Goal: Task Accomplishment & Management: Complete application form

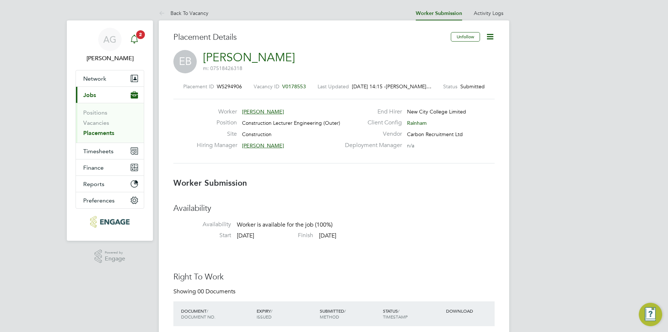
click at [140, 39] on div "Main navigation" at bounding box center [134, 39] width 15 height 15
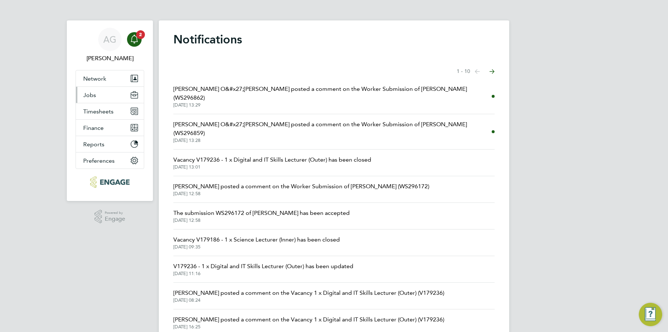
click at [110, 89] on button "Jobs" at bounding box center [110, 95] width 68 height 16
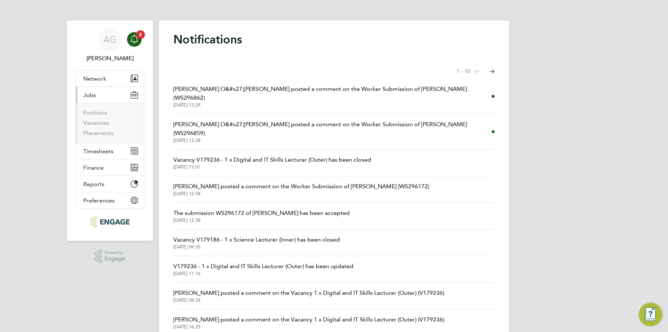
click at [109, 124] on li "Vacancies" at bounding box center [110, 124] width 55 height 10
click at [104, 124] on link "Vacancies" at bounding box center [96, 122] width 26 height 7
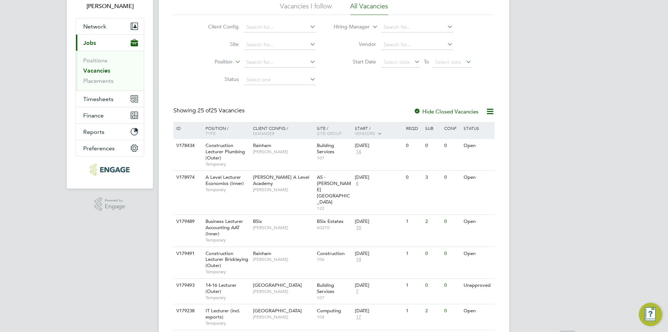
scroll to position [182, 0]
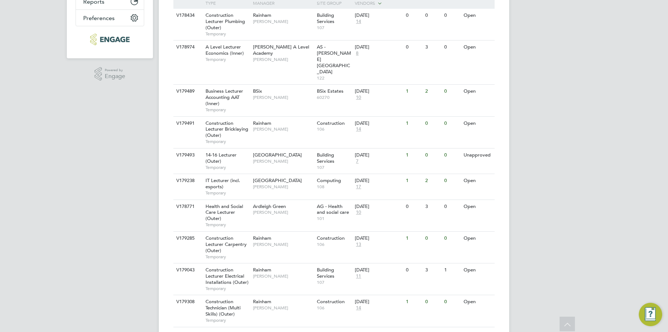
drag, startPoint x: 660, startPoint y: 85, endPoint x: 651, endPoint y: 88, distance: 9.1
click at [660, 85] on div "AG Ajay Gandhi Notifications Applications: Network Team Members Businesses Site…" at bounding box center [334, 306] width 668 height 976
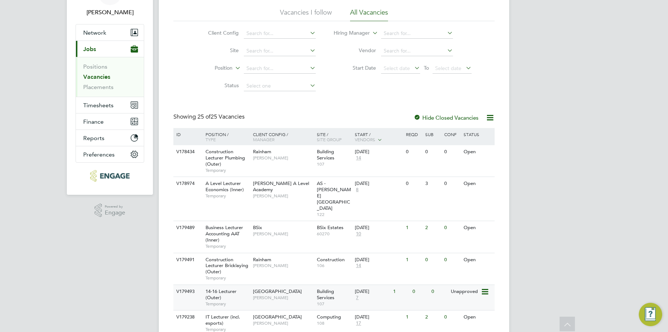
scroll to position [36, 0]
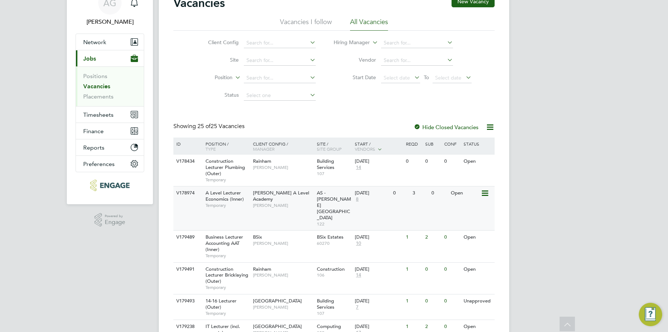
click at [358, 199] on span "8" at bounding box center [357, 199] width 5 height 6
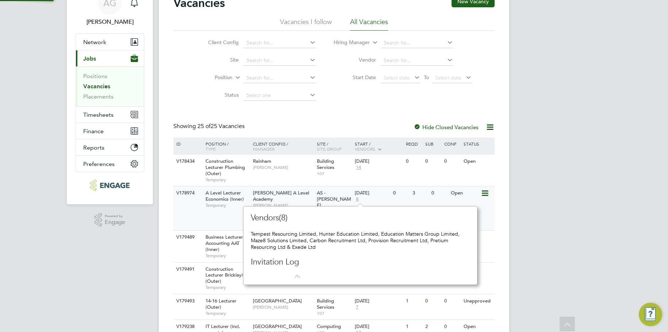
scroll to position [7, 5]
click at [358, 199] on span "8" at bounding box center [357, 199] width 5 height 6
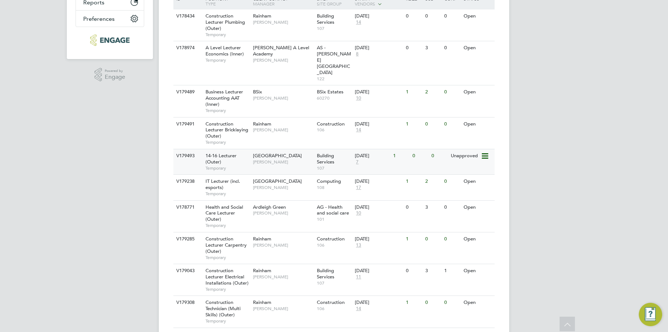
scroll to position [182, 0]
click at [358, 241] on span "13" at bounding box center [358, 244] width 7 height 6
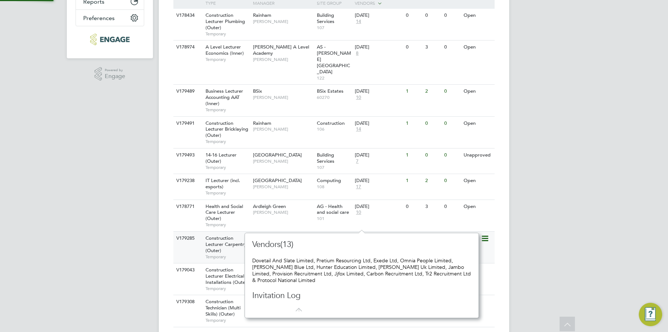
scroll to position [7, 8]
click at [357, 232] on div "01 Sep 2025 13" at bounding box center [372, 242] width 38 height 20
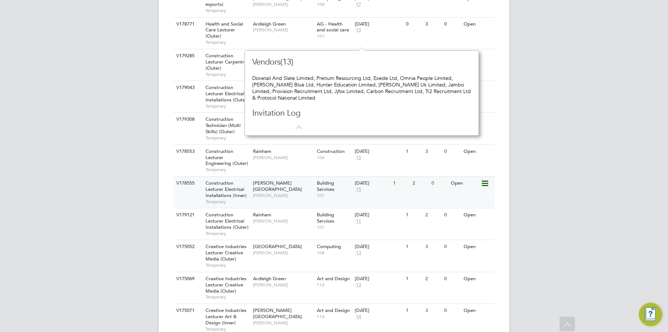
scroll to position [328, 0]
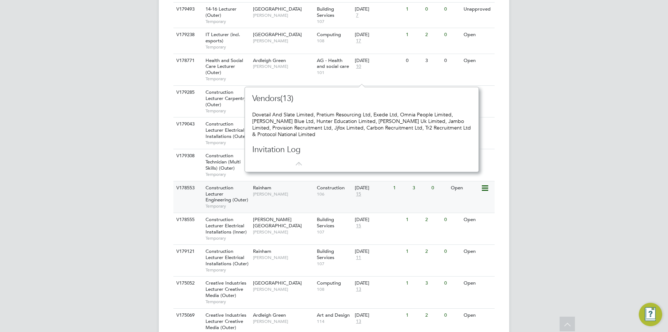
click at [360, 191] on span "15" at bounding box center [358, 194] width 7 height 6
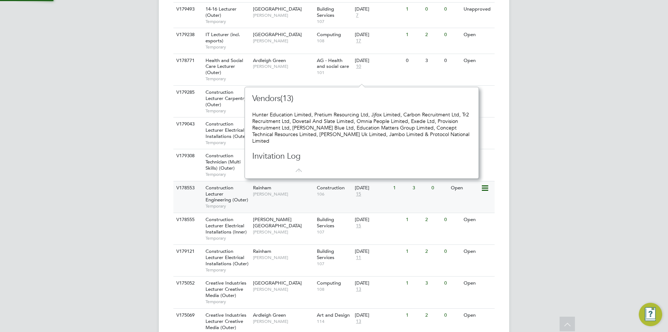
scroll to position [85, 228]
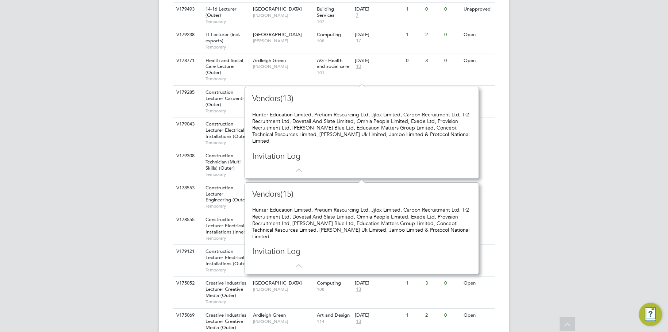
drag, startPoint x: 303, startPoint y: 163, endPoint x: 288, endPoint y: 163, distance: 14.6
click at [301, 163] on icon at bounding box center [296, 166] width 9 height 9
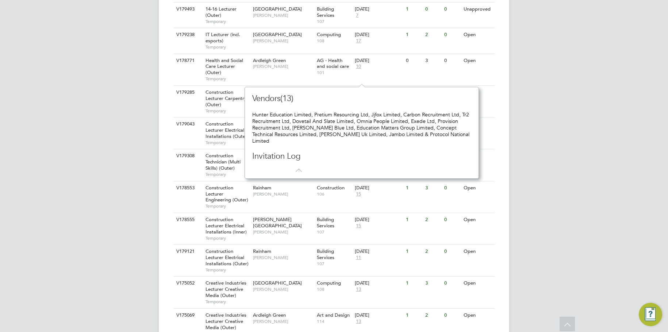
click at [288, 169] on div at bounding box center [275, 171] width 29 height 4
click at [297, 161] on div "Vendors(13) Hunter Education Limited, Pretium Resourcing Ltd, Jjfox Limited, Ca…" at bounding box center [361, 132] width 219 height 79
click at [298, 185] on div "V178553 Construction Lecturer Engineering (Outer) Temporary Rainham Christopher…" at bounding box center [333, 197] width 321 height 32
click at [572, 96] on div "AG Ajay Gandhi Notifications Applications: Network Team Members Businesses Site…" at bounding box center [334, 160] width 668 height 976
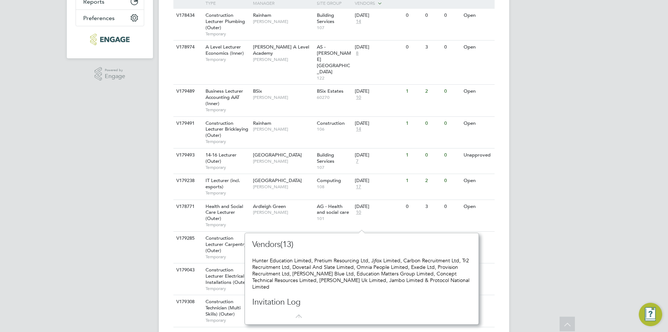
scroll to position [0, 0]
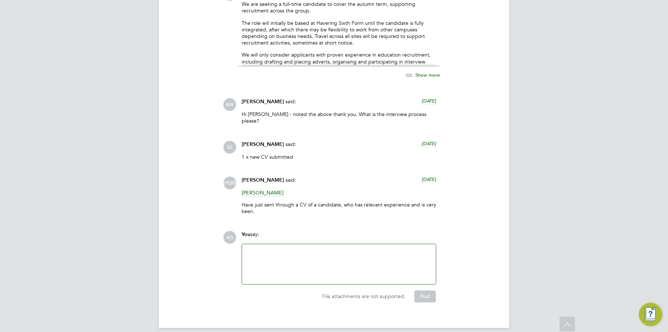
scroll to position [1375, 0]
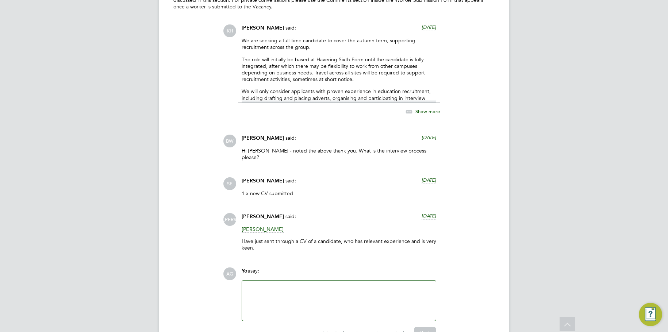
click at [424, 108] on span "Show more" at bounding box center [427, 111] width 24 height 6
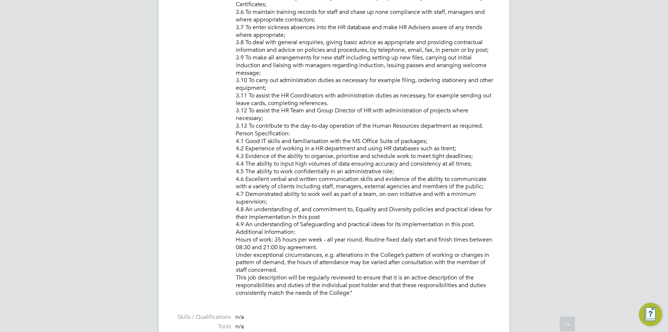
click at [326, 103] on p "PURPOSE OF JOB: • To coordinate and carry out all the recruitment administratio…" at bounding box center [365, 15] width 259 height 561
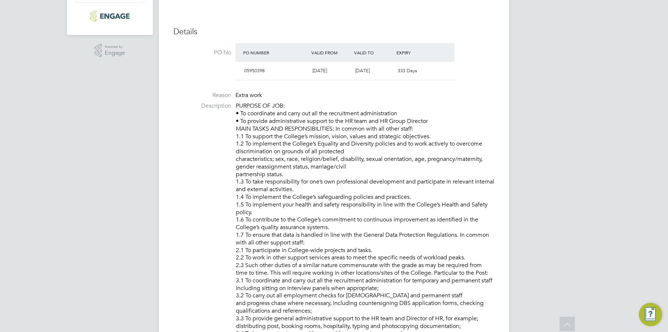
scroll to position [171, 0]
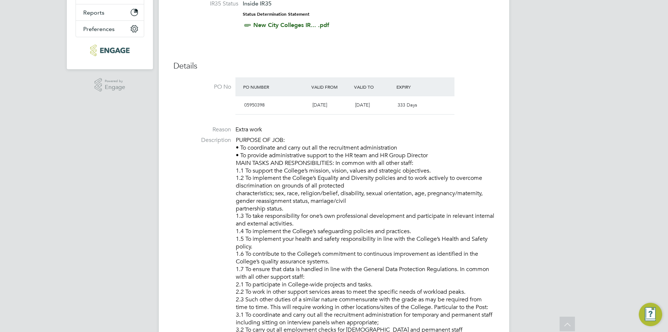
drag, startPoint x: 438, startPoint y: 155, endPoint x: 230, endPoint y: 144, distance: 208.2
drag, startPoint x: 272, startPoint y: 155, endPoint x: 295, endPoint y: 163, distance: 24.6
drag, startPoint x: 440, startPoint y: 151, endPoint x: 474, endPoint y: 156, distance: 33.5
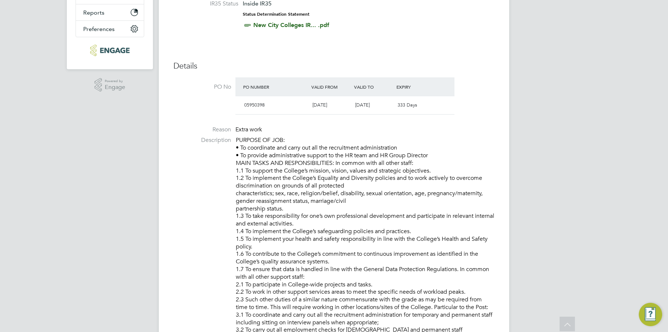
drag, startPoint x: 485, startPoint y: 155, endPoint x: 459, endPoint y: 158, distance: 26.1
drag, startPoint x: 455, startPoint y: 158, endPoint x: 214, endPoint y: 144, distance: 241.6
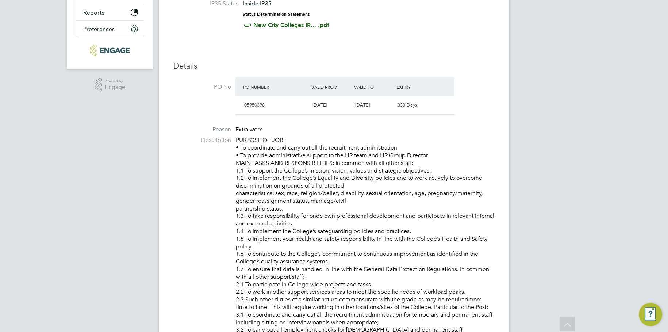
copy p "PURPOSE OF JOB: • To coordinate and carry out all the recruitment administratio…"
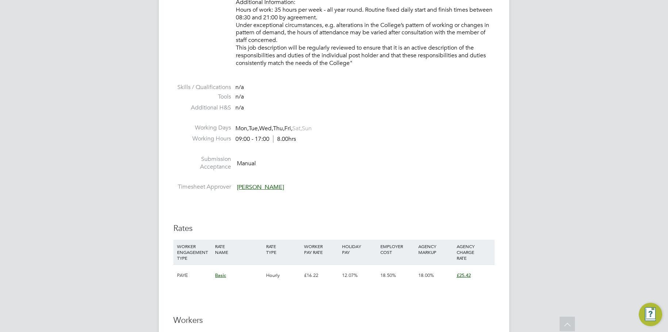
scroll to position [985, 0]
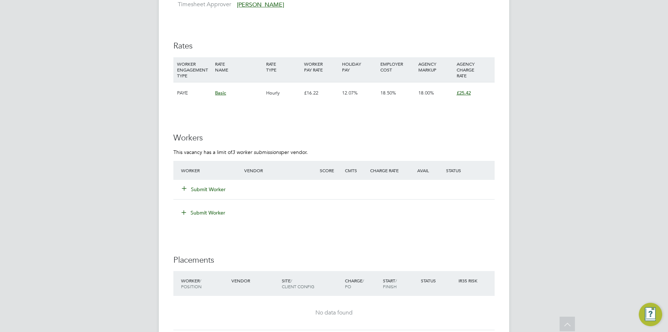
click at [194, 186] on button "Submit Worker" at bounding box center [204, 189] width 44 height 7
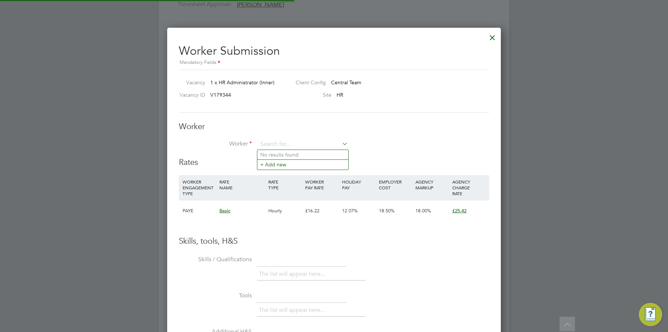
scroll to position [22, 50]
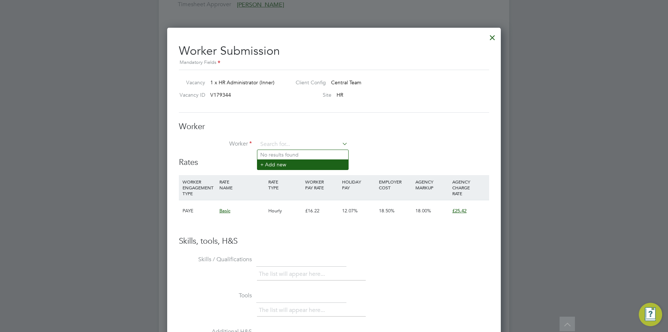
drag, startPoint x: 294, startPoint y: 139, endPoint x: 278, endPoint y: 166, distance: 30.9
click at [281, 171] on div "Rates WORKER ENGAGEMENT TYPE RATE NAME RATE TYPE WORKER PAY RATE HOLIDAY PAY EM…" at bounding box center [334, 196] width 310 height 79
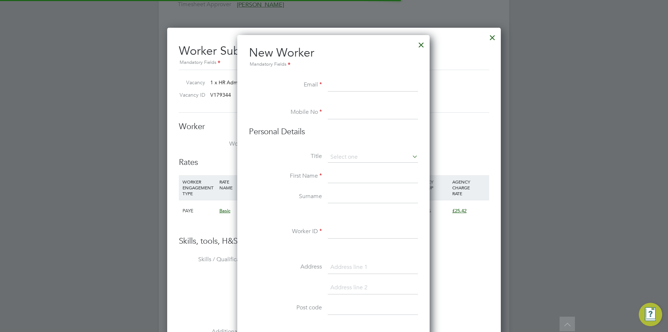
scroll to position [621, 193]
paste input "Nadir Ali <nadiraliabbasi904@gmail.com>"
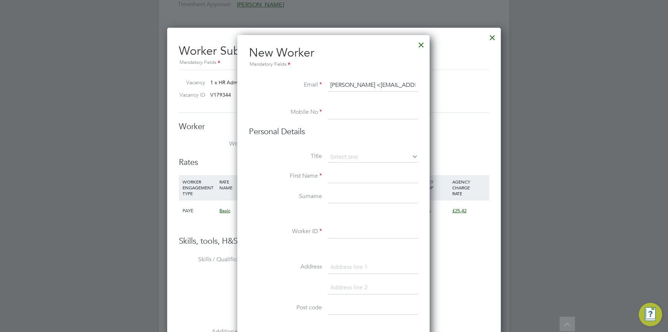
scroll to position [0, 25]
drag, startPoint x: 331, startPoint y: 86, endPoint x: 271, endPoint y: 79, distance: 60.2
click at [271, 79] on li "Email Nadir Ali <nadiraliabbasi904@gmail.com>" at bounding box center [333, 89] width 169 height 20
click at [329, 87] on input "Nadir Ali <nadiraliabbasi904@gmail.com>" at bounding box center [373, 85] width 90 height 13
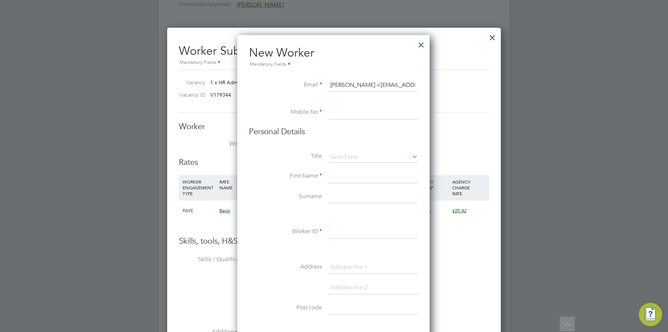
drag, startPoint x: 333, startPoint y: 85, endPoint x: 326, endPoint y: 84, distance: 7.0
click at [326, 84] on li "Email Nadir Ali <nadiraliabbasi904@gmail.com>" at bounding box center [333, 89] width 169 height 20
click at [416, 82] on input "nadiraliabbasi904@gmail.com>" at bounding box center [373, 85] width 90 height 13
type input "nadiraliabbasi904@gmail.com"
click at [355, 110] on input at bounding box center [373, 112] width 90 height 13
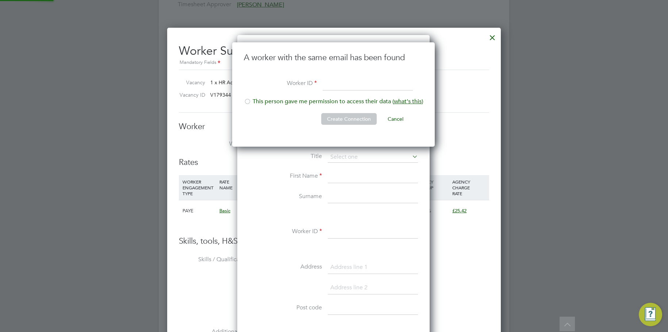
scroll to position [105, 204]
drag, startPoint x: 23, startPoint y: 229, endPoint x: 348, endPoint y: 152, distance: 334.2
click at [23, 229] on div at bounding box center [334, 166] width 668 height 332
click at [333, 79] on input at bounding box center [367, 84] width 90 height 13
paste input "101862"
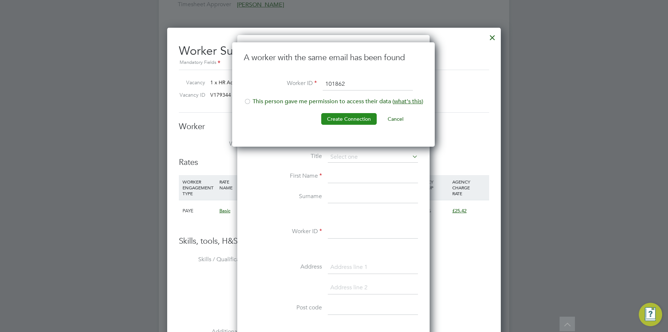
type input "101862"
click at [343, 120] on button "Create Connection" at bounding box center [348, 119] width 55 height 12
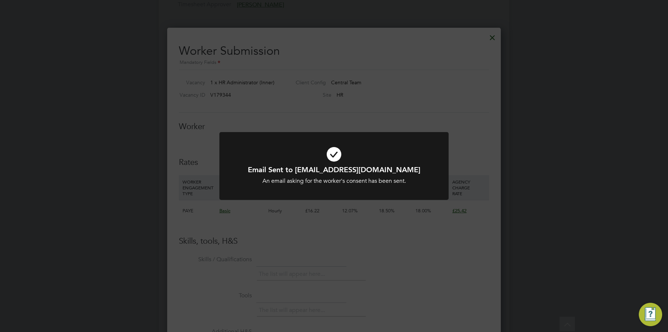
click at [326, 212] on div "Email Sent to nadiraliabbasi904@gmail.com An email asking for the worker's cons…" at bounding box center [334, 166] width 668 height 332
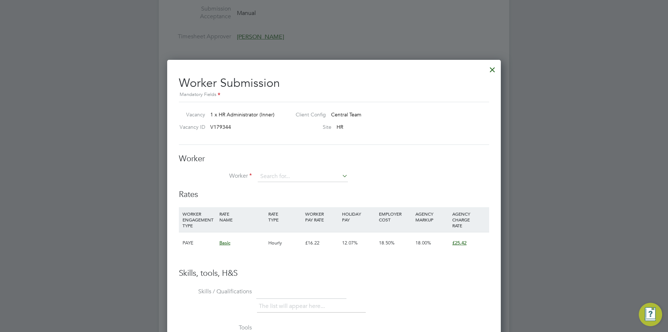
scroll to position [839, 0]
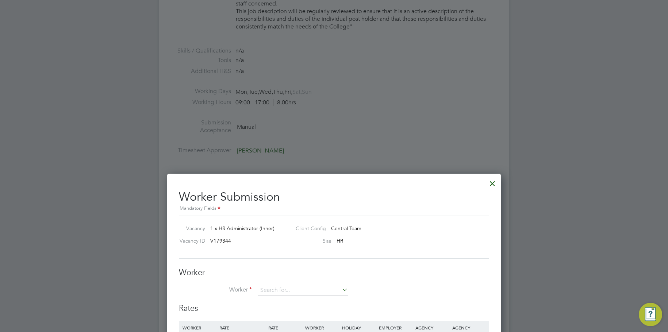
click at [488, 182] on div at bounding box center [492, 181] width 13 height 13
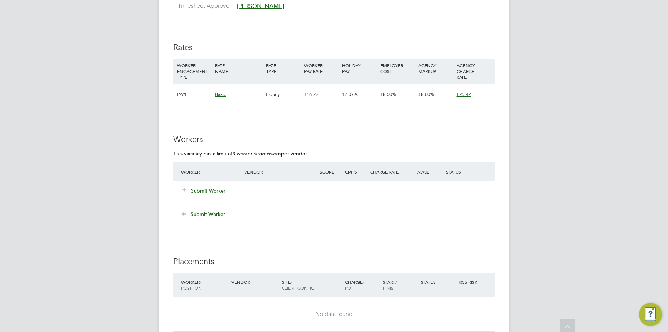
scroll to position [985, 0]
click at [185, 193] on button "Submit Worker" at bounding box center [204, 189] width 44 height 7
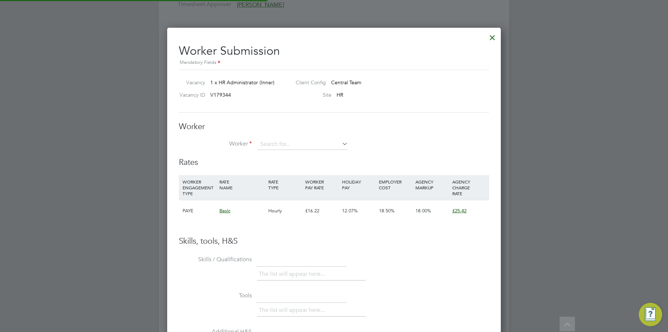
scroll to position [443, 334]
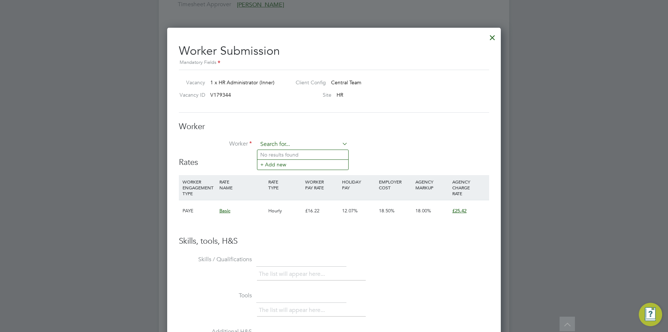
paste input "101862"
click at [287, 147] on input "101862" at bounding box center [303, 144] width 90 height 11
drag, startPoint x: 289, startPoint y: 145, endPoint x: 244, endPoint y: 144, distance: 45.2
click at [244, 144] on li "Worker 101862" at bounding box center [334, 148] width 310 height 18
type input "nadia"
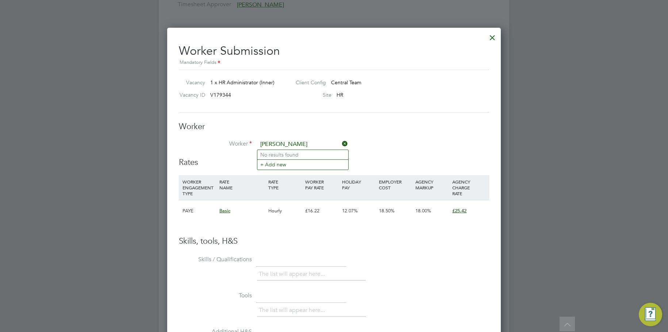
type input "nadir ali"
click at [286, 167] on li "+ Add new" at bounding box center [302, 164] width 91 height 10
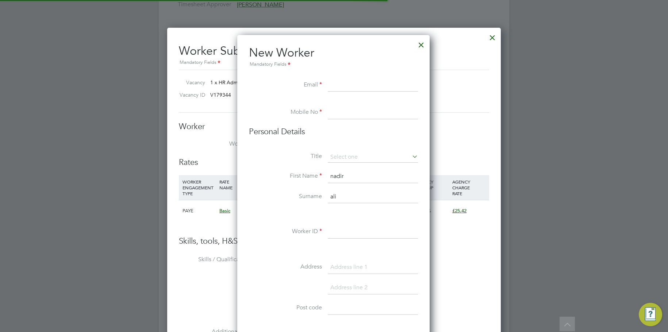
scroll to position [621, 193]
click at [344, 84] on input at bounding box center [373, 85] width 90 height 13
paste input "101862"
type input "101862"
click at [340, 150] on li "Personal Details" at bounding box center [333, 139] width 169 height 25
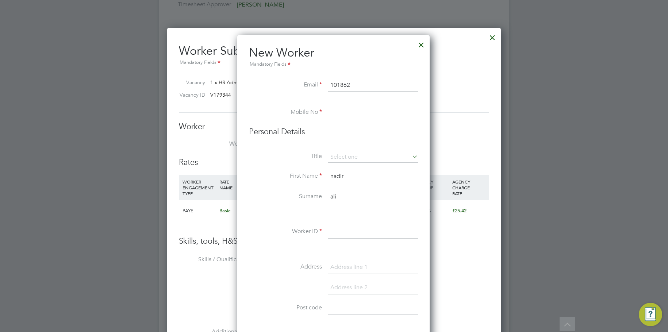
click at [345, 238] on input at bounding box center [373, 231] width 90 height 13
paste input "101862"
type input "101862"
drag, startPoint x: 363, startPoint y: 87, endPoint x: 259, endPoint y: 86, distance: 104.3
click at [259, 86] on li "Email 101862" at bounding box center [333, 89] width 169 height 20
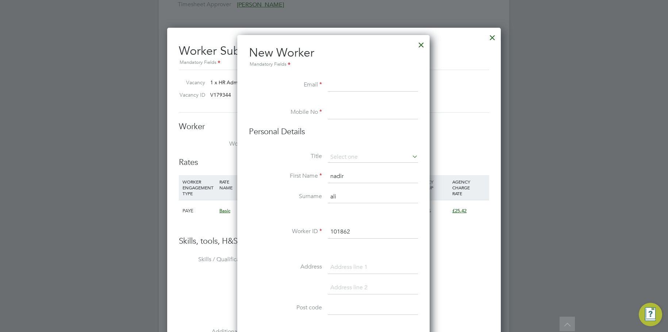
click at [30, 285] on div at bounding box center [334, 166] width 668 height 332
paste input "Nadir Ali <nadiraliabbasi904@gmail.com>"
drag, startPoint x: 336, startPoint y: 85, endPoint x: 271, endPoint y: 89, distance: 65.0
click at [271, 89] on li "Email Nadir Ali <nadiraliabbasi904@gmail.com" at bounding box center [333, 89] width 169 height 20
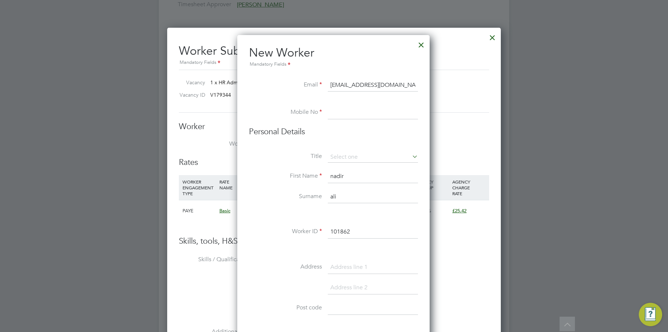
drag, startPoint x: 369, startPoint y: 87, endPoint x: 378, endPoint y: 82, distance: 10.1
click at [374, 84] on input "nadiraliabbasi904@gmail.com" at bounding box center [373, 85] width 90 height 13
type input "nadiraliabbasi9041@gmail.com"
click at [357, 103] on li at bounding box center [333, 102] width 169 height 7
click at [356, 105] on li at bounding box center [333, 102] width 169 height 7
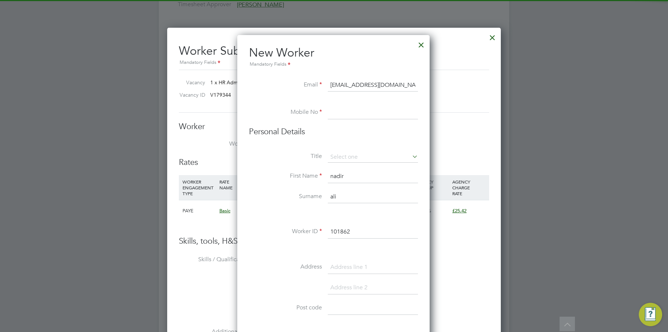
click at [351, 113] on input at bounding box center [373, 112] width 90 height 13
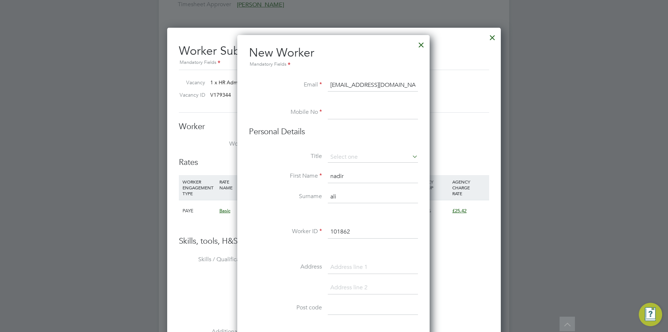
type input "07557738901"
type input "20 sandhurst avenue"
type input "M20 1ED"
drag, startPoint x: 366, startPoint y: 304, endPoint x: 329, endPoint y: 312, distance: 37.4
click at [329, 312] on input "M20 1ED" at bounding box center [373, 308] width 90 height 13
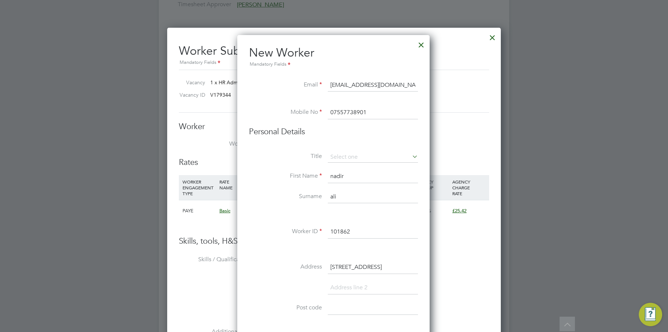
drag, startPoint x: 393, startPoint y: 266, endPoint x: 321, endPoint y: 262, distance: 71.6
click at [321, 262] on li "Address 20 sandhurst avenue" at bounding box center [333, 271] width 169 height 20
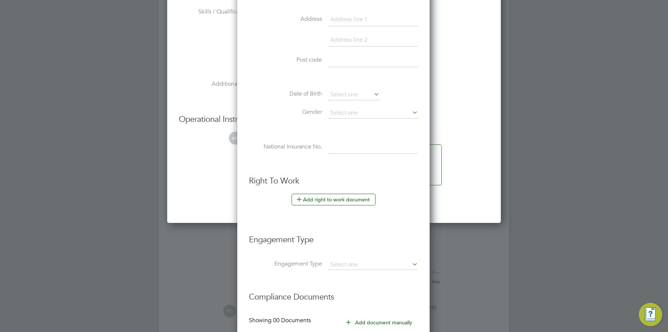
scroll to position [1313, 0]
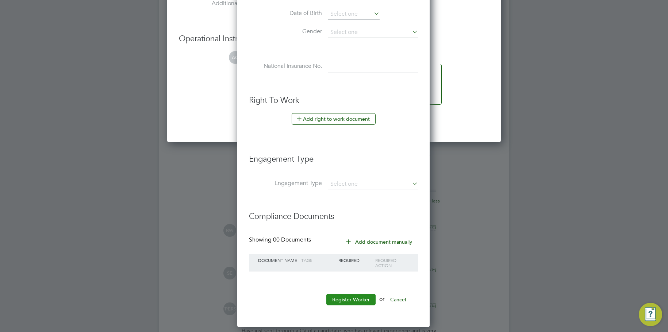
click at [348, 301] on button "Register Worker" at bounding box center [350, 300] width 49 height 12
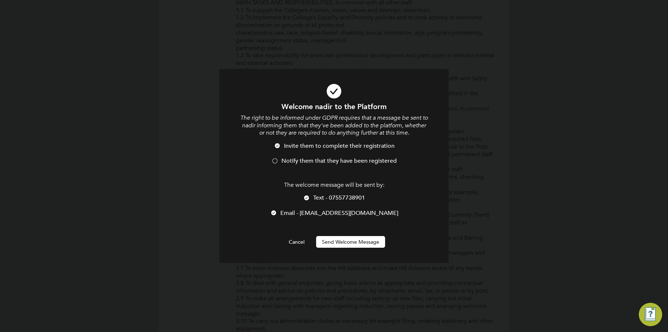
scroll to position [621, 193]
click at [316, 198] on span "Text - 07557738901" at bounding box center [339, 197] width 52 height 7
click at [345, 243] on button "Send Welcome Message" at bounding box center [350, 242] width 69 height 12
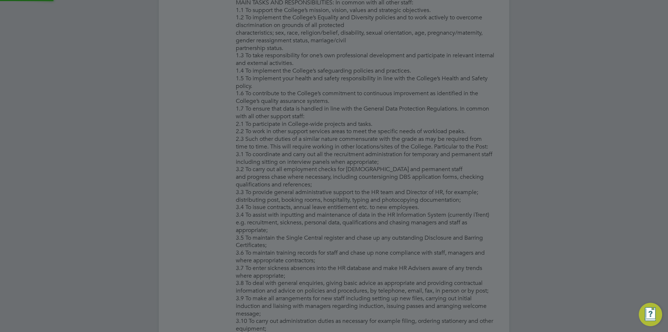
type input "nadir ali (101862)"
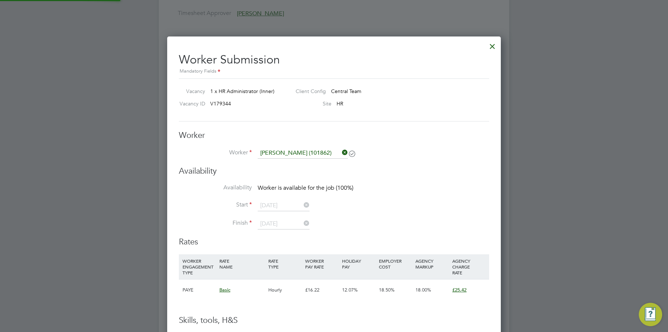
scroll to position [985, 0]
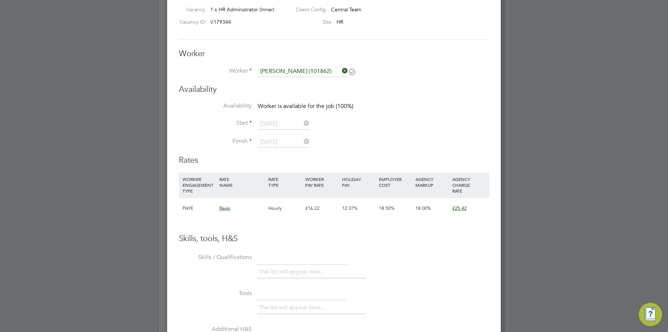
click at [312, 220] on li "WORKER ENGAGEMENT TYPE RATE NAME RATE TYPE WORKER PAY RATE HOLIDAY PAY EMPLOYER…" at bounding box center [334, 200] width 310 height 54
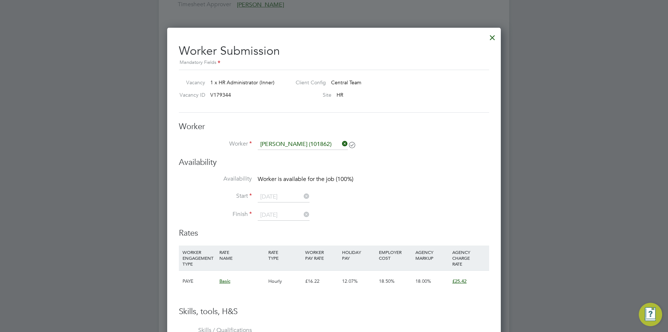
click at [494, 32] on div at bounding box center [492, 35] width 13 height 13
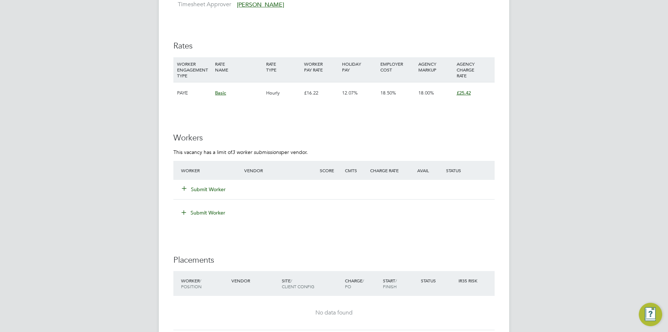
drag, startPoint x: 187, startPoint y: 183, endPoint x: 179, endPoint y: 193, distance: 12.9
click at [186, 185] on div "Submit Worker" at bounding box center [217, 189] width 76 height 13
click at [179, 193] on div "Submit Worker" at bounding box center [333, 189] width 321 height 19
click at [183, 188] on icon at bounding box center [183, 187] width 5 height 5
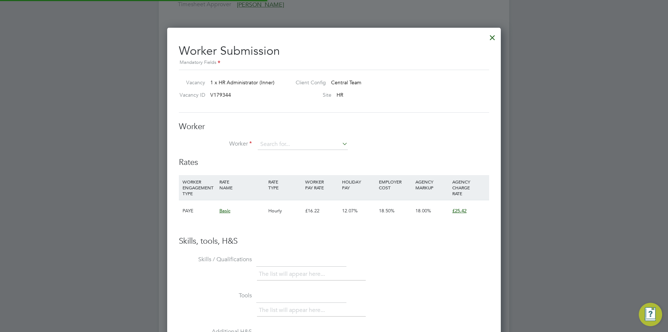
scroll to position [443, 334]
click at [286, 153] on li "Nadi r Ali (101862)" at bounding box center [302, 155] width 91 height 10
type input "Nadir Ali (101862)"
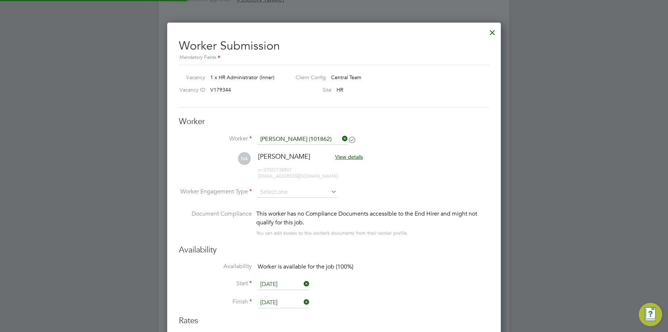
scroll to position [1094, 0]
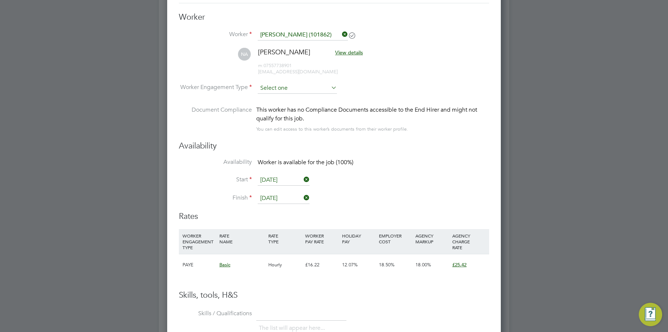
click at [286, 93] on li "Worker Engagement Type" at bounding box center [334, 94] width 310 height 23
click at [286, 90] on input at bounding box center [297, 88] width 79 height 11
click at [285, 94] on li "Contract" at bounding box center [297, 97] width 80 height 9
type input "Contract"
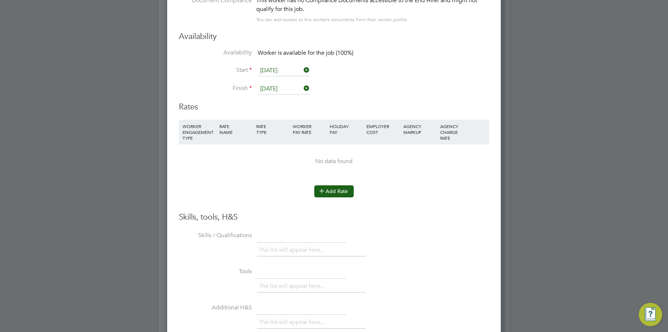
click at [333, 191] on button "Add Rate" at bounding box center [333, 191] width 39 height 12
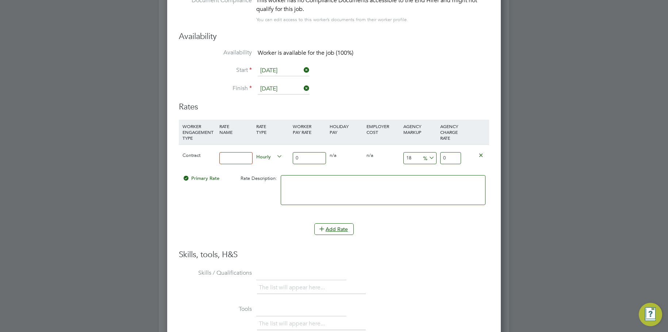
click at [240, 158] on input at bounding box center [235, 158] width 33 height 12
type input "basic"
drag, startPoint x: 301, startPoint y: 157, endPoint x: 252, endPoint y: 152, distance: 49.8
click at [252, 152] on div "Contract basic Hourly 0 0 n/a 0 n/a 18 0 % 0" at bounding box center [334, 157] width 310 height 27
type input "2"
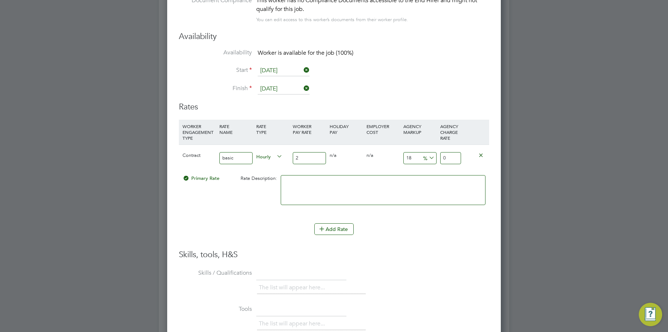
type input "2.36"
type input "22"
type input "25.96"
type input "22"
drag, startPoint x: 422, startPoint y: 158, endPoint x: 410, endPoint y: 158, distance: 12.0
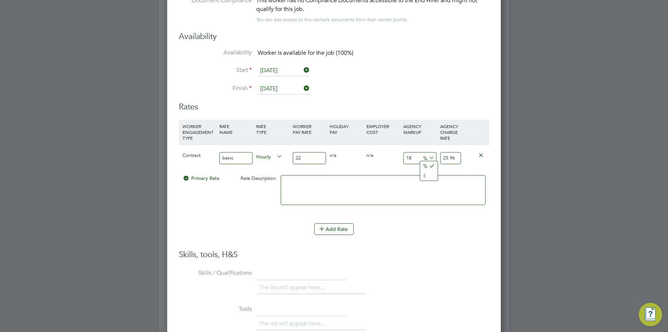
click at [410, 158] on div "18 3.96 %" at bounding box center [419, 158] width 37 height 27
drag, startPoint x: 410, startPoint y: 158, endPoint x: 391, endPoint y: 158, distance: 19.0
click at [391, 158] on div "Contract basic Hourly 22 0 n/a 0 n/a 18 3.96 % 25.96" at bounding box center [334, 157] width 310 height 27
type input "2"
type input "22.44"
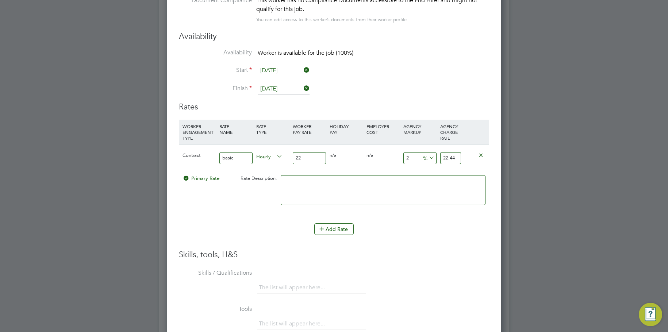
type input "23"
type input "27.06"
type input "23"
drag, startPoint x: 306, startPoint y: 162, endPoint x: 296, endPoint y: 162, distance: 9.8
click at [296, 162] on input "22" at bounding box center [309, 158] width 33 height 12
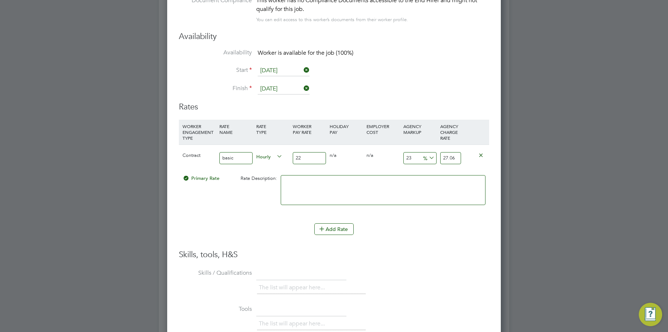
type input "2"
type input "2.46"
type input "25"
type input "30.75"
type input "25"
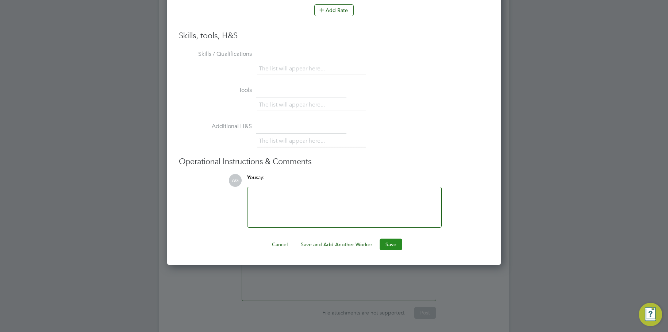
click at [398, 240] on button "Save" at bounding box center [390, 245] width 23 height 12
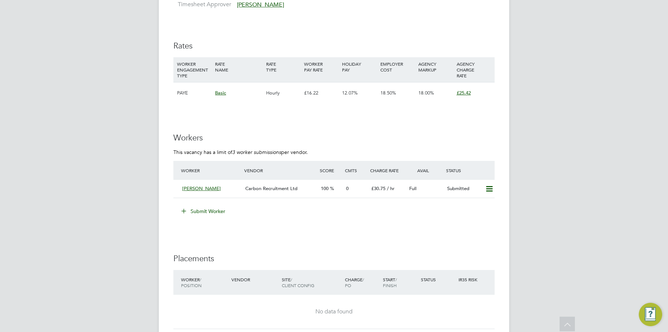
click at [196, 209] on button "Submit Worker" at bounding box center [203, 211] width 55 height 12
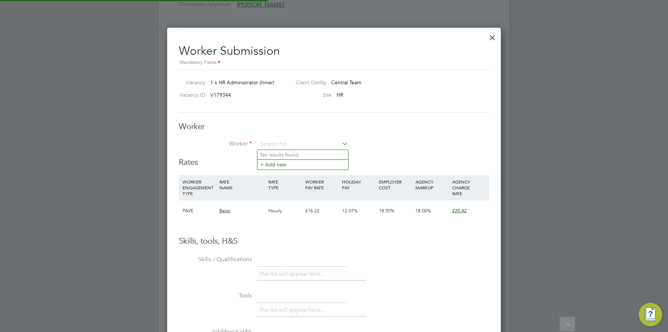
scroll to position [443, 334]
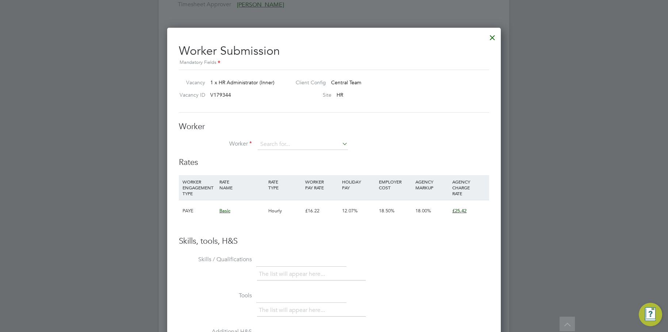
click at [495, 37] on div at bounding box center [492, 35] width 13 height 13
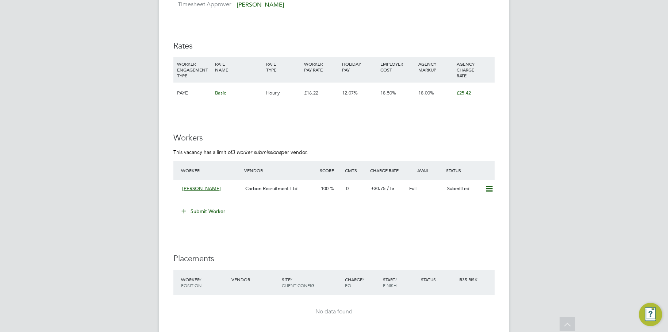
click at [204, 211] on button "Submit Worker" at bounding box center [203, 211] width 55 height 12
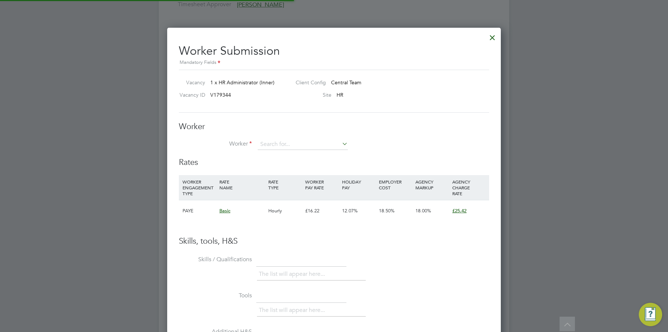
scroll to position [22, 50]
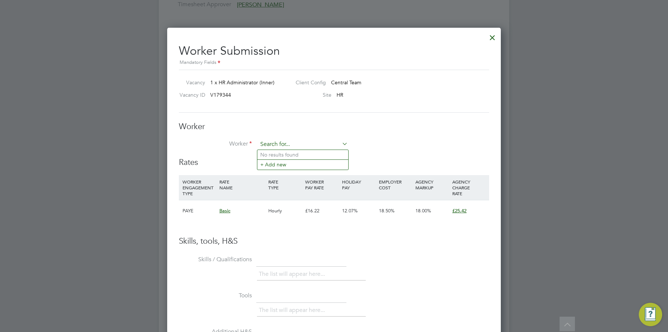
paste input "Shafi Zaman"
type input "Shafi Zaman"
click at [284, 166] on li "+ Add new" at bounding box center [302, 164] width 91 height 10
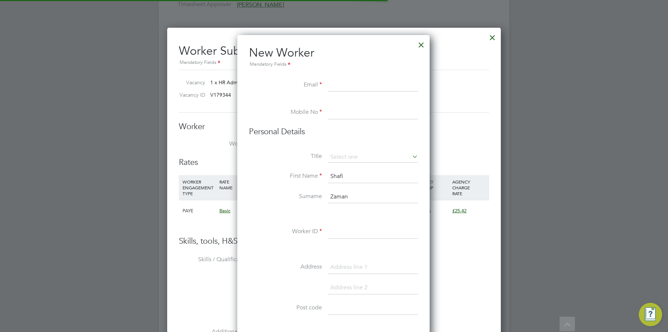
scroll to position [621, 193]
paste input "Shafi Zaman <mshafisec@gmail.com>"
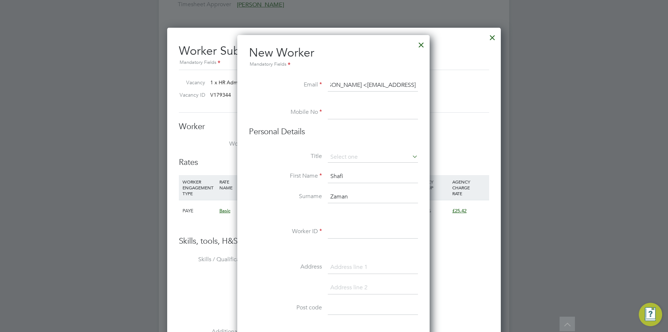
scroll to position [0, 0]
drag, startPoint x: 353, startPoint y: 83, endPoint x: 309, endPoint y: 80, distance: 43.9
click at [309, 80] on li "Email Shafi Zaman <mshafisec@gmail.com>" at bounding box center [333, 89] width 169 height 20
click at [409, 81] on input "mshafisec@gmail.com>" at bounding box center [373, 85] width 90 height 13
type input "mshafisec@gmail.com"
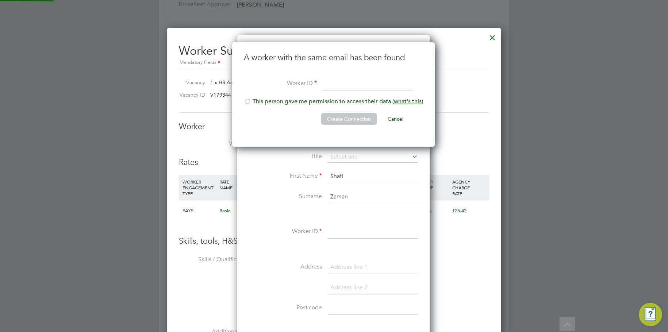
scroll to position [105, 204]
paste input "115789"
type input "115789"
click at [314, 103] on li "This person gave me permission to access their data ( what's this )" at bounding box center [333, 105] width 179 height 15
click at [336, 118] on button "Create Connection" at bounding box center [348, 119] width 55 height 12
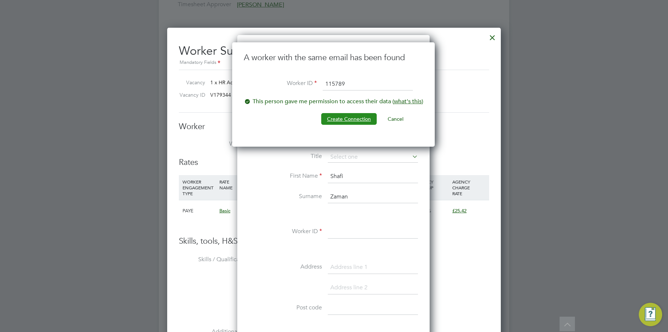
scroll to position [0, 0]
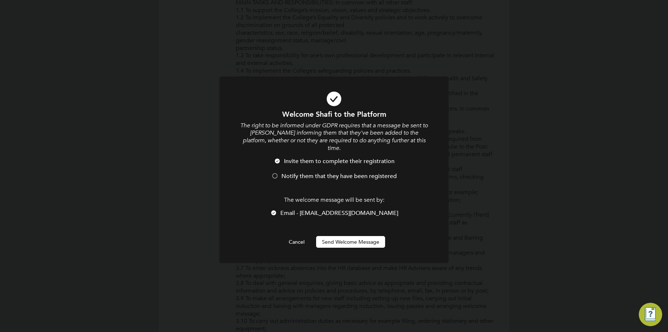
click at [342, 236] on button "Send Welcome Message" at bounding box center [350, 242] width 69 height 12
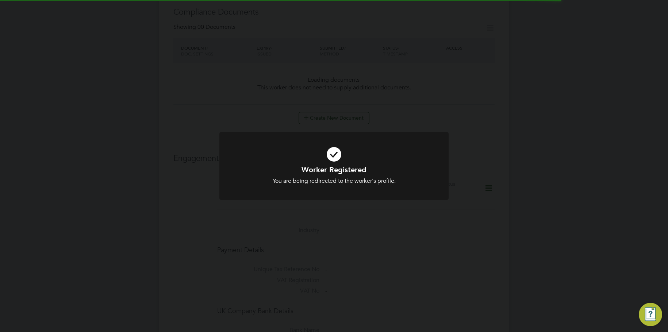
scroll to position [985, 0]
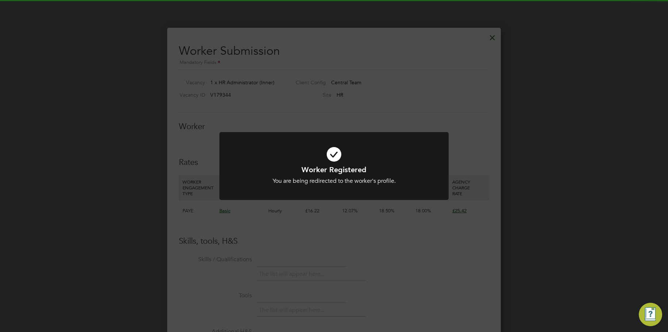
click at [332, 215] on div "Worker Registered You are being redirected to the worker's profile. Cancel Okay" at bounding box center [334, 166] width 668 height 332
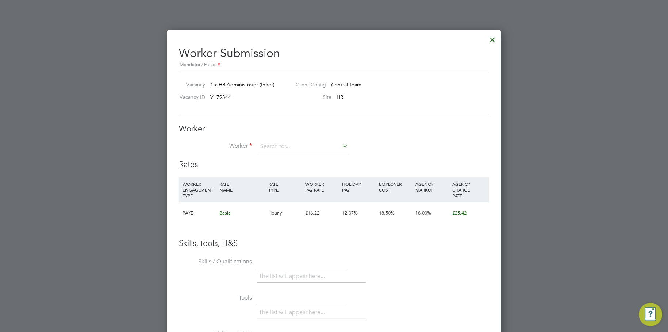
scroll to position [978, 0]
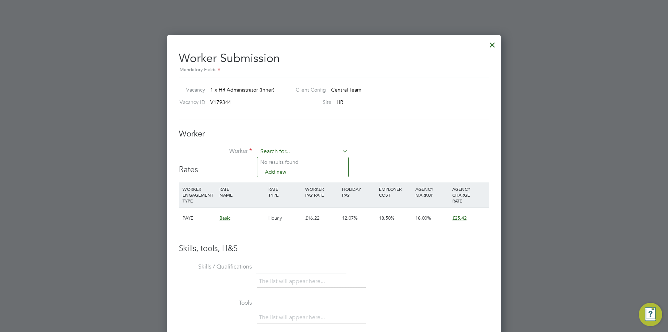
click at [289, 153] on input at bounding box center [303, 151] width 90 height 11
paste input "115789"
click at [292, 159] on li "Shafi Uzzaman ( 115789 )" at bounding box center [302, 162] width 91 height 10
type input "Shafi Uzzaman (115789)"
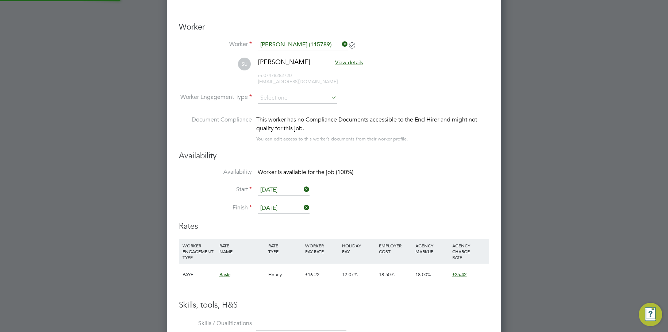
scroll to position [1087, 0]
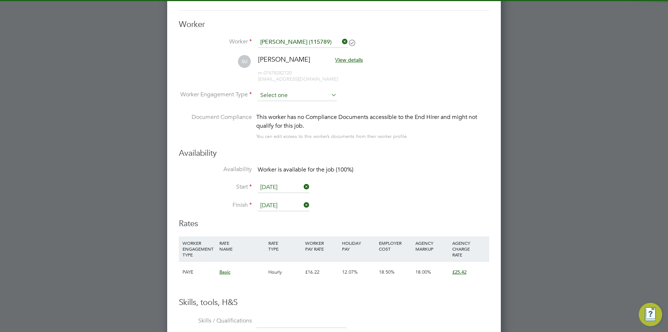
click at [289, 94] on input at bounding box center [297, 95] width 79 height 11
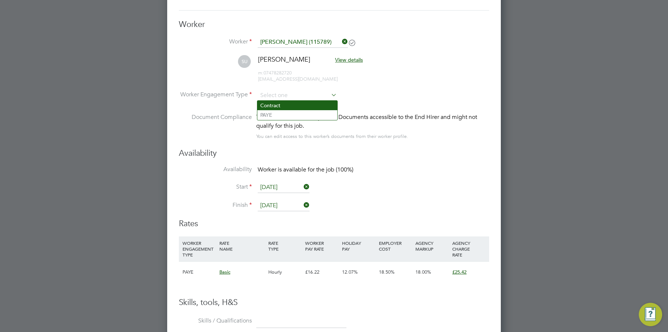
click at [288, 106] on li "Contract" at bounding box center [297, 105] width 80 height 9
type input "Contract"
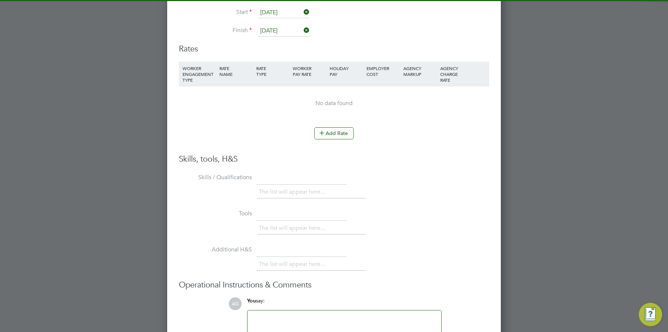
scroll to position [1270, 0]
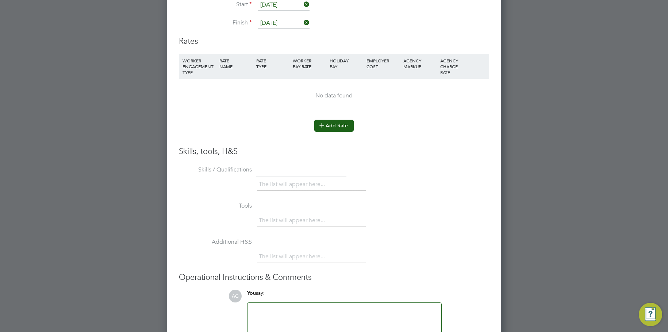
click at [331, 121] on button "Add Rate" at bounding box center [333, 126] width 39 height 12
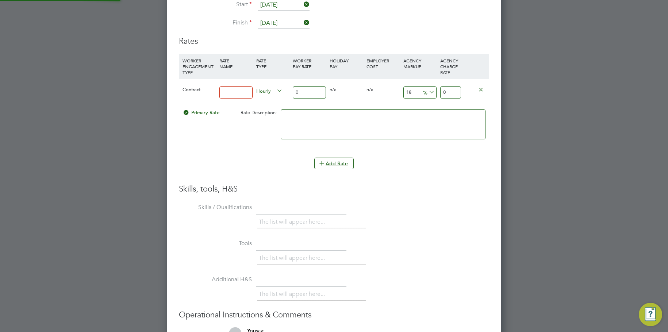
scroll to position [675, 334]
click at [231, 92] on input at bounding box center [235, 92] width 33 height 12
type input "basic"
type input "2"
type input "2.36"
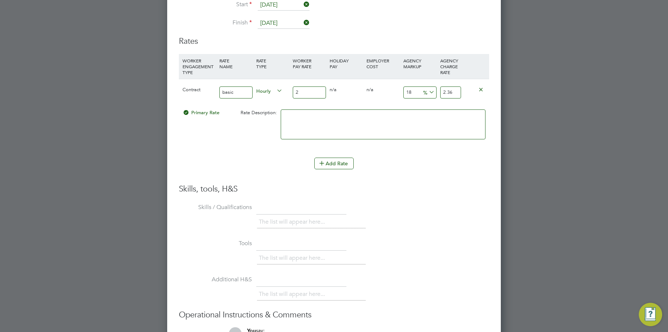
type input "25"
type input "29.5"
type input "25"
drag, startPoint x: 422, startPoint y: 90, endPoint x: 387, endPoint y: 85, distance: 35.8
click at [387, 85] on div "Contract basic Hourly 25 0 n/a 0 n/a 18 4.5 % 29.5" at bounding box center [334, 92] width 310 height 27
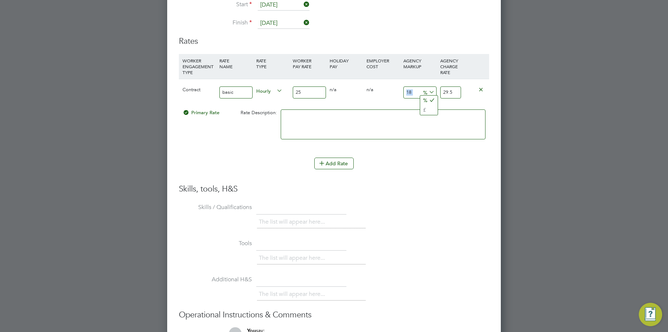
click at [404, 97] on input "18" at bounding box center [419, 92] width 33 height 12
click at [413, 90] on input "18" at bounding box center [419, 92] width 33 height 12
click at [412, 86] on div "18 4.5 %" at bounding box center [419, 92] width 37 height 27
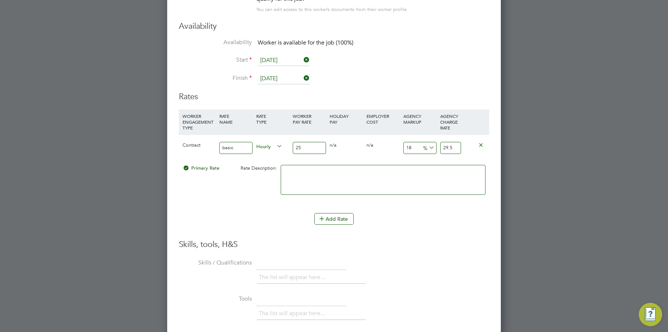
scroll to position [1173, 0]
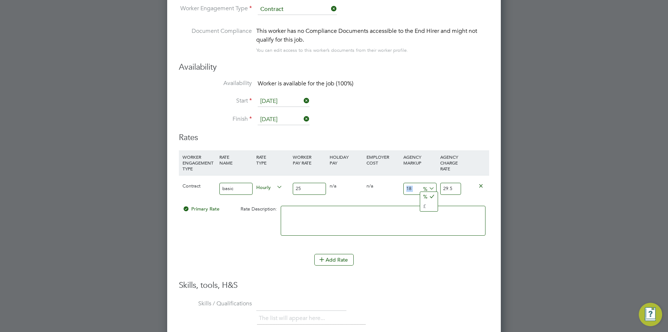
drag, startPoint x: 420, startPoint y: 187, endPoint x: 388, endPoint y: 185, distance: 32.2
click at [394, 186] on div "Contract basic Hourly 25 0 n/a 0 n/a 18 4.5 % 29.5" at bounding box center [334, 188] width 310 height 27
click at [396, 187] on div "0 n/a" at bounding box center [382, 185] width 37 height 21
click at [367, 190] on div "0 n/a" at bounding box center [382, 185] width 37 height 21
click at [413, 194] on input "18" at bounding box center [419, 189] width 33 height 12
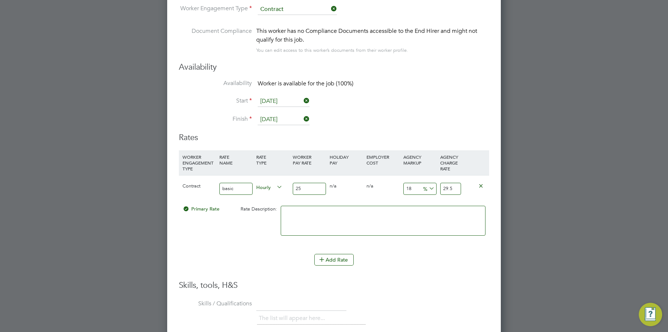
type input "1"
type input "25.25"
type input "2"
type input "25.5"
type input "23"
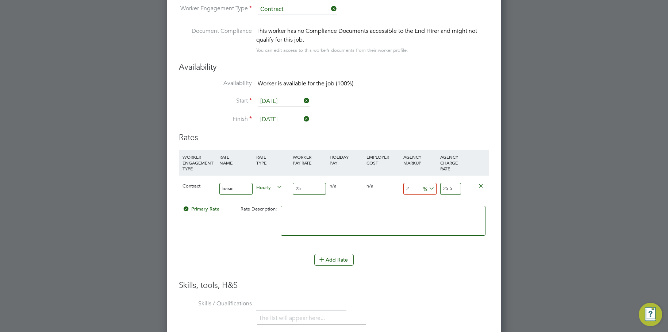
type input "30.75"
type input "23"
click at [375, 198] on div "Contract basic Hourly 25 0 n/a 0 n/a 23 5.75 % 30.75" at bounding box center [334, 188] width 310 height 27
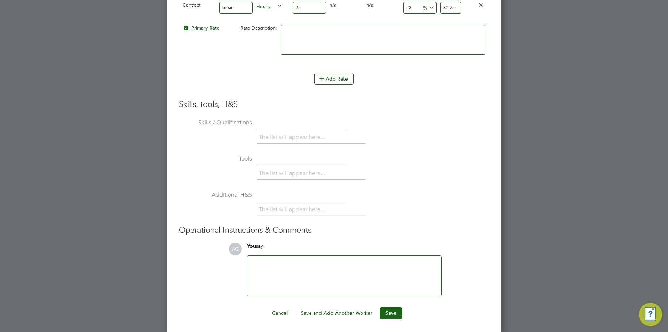
scroll to position [1356, 0]
click at [393, 314] on button "Save" at bounding box center [390, 312] width 23 height 12
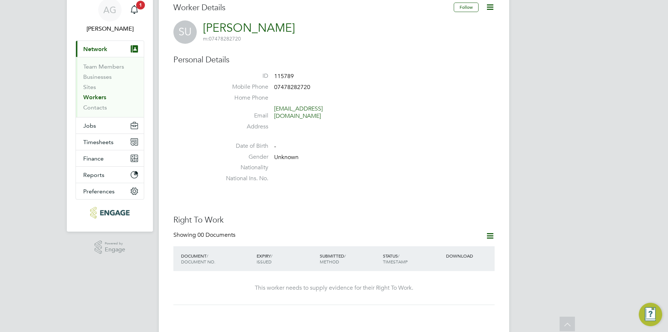
scroll to position [0, 0]
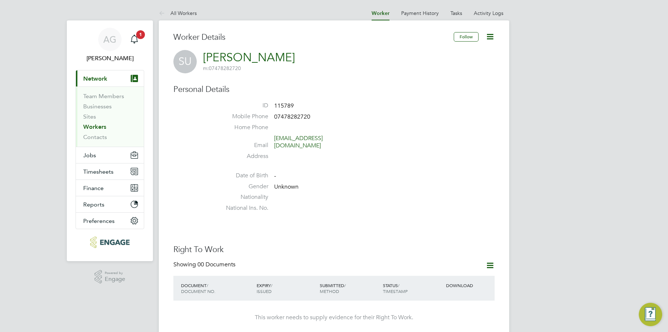
click at [93, 127] on link "Workers" at bounding box center [94, 126] width 23 height 7
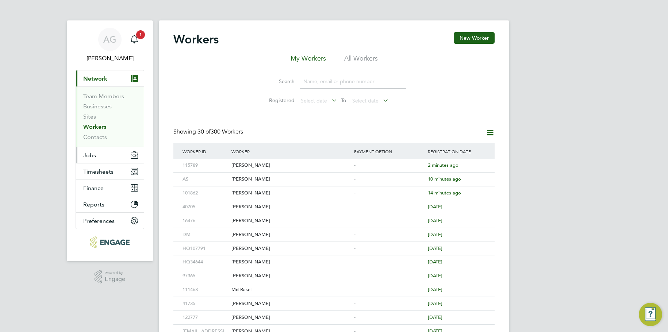
click at [102, 160] on button "Jobs" at bounding box center [110, 155] width 68 height 16
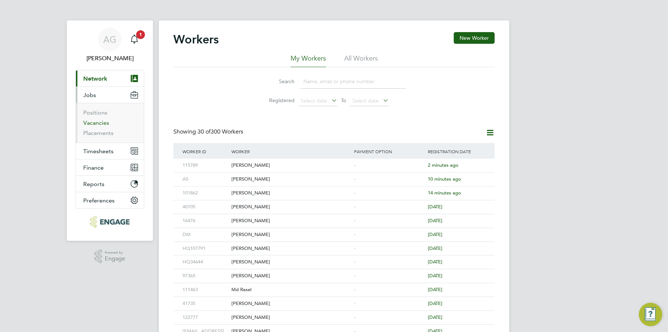
click at [94, 124] on link "Vacancies" at bounding box center [96, 122] width 26 height 7
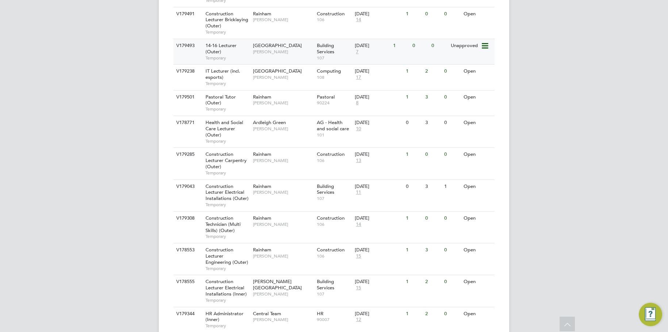
scroll to position [365, 0]
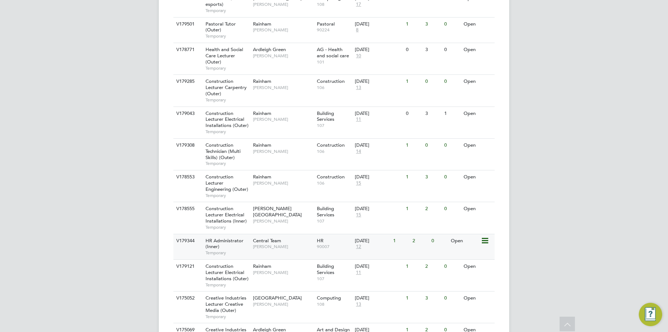
click at [451, 234] on div "Open" at bounding box center [465, 240] width 32 height 13
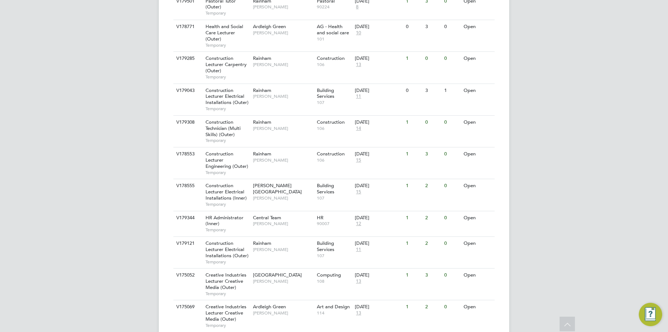
scroll to position [349, 0]
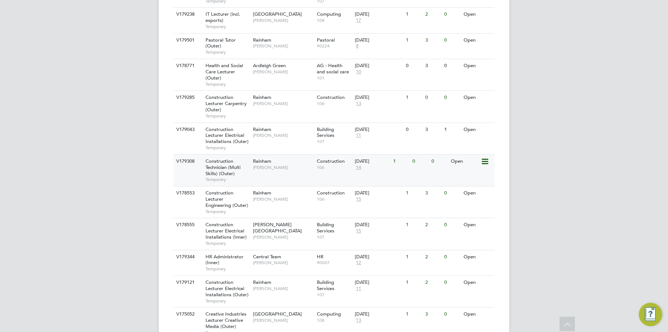
click at [258, 158] on span "Rainham" at bounding box center [262, 161] width 18 height 6
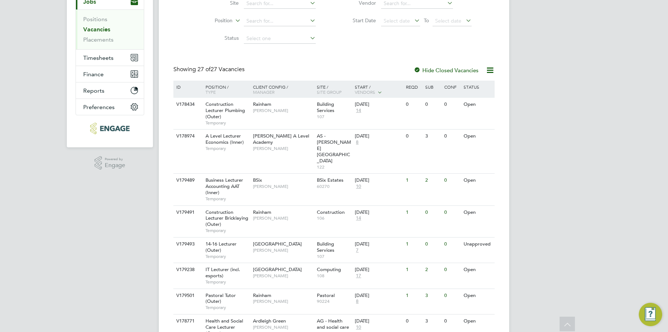
scroll to position [0, 0]
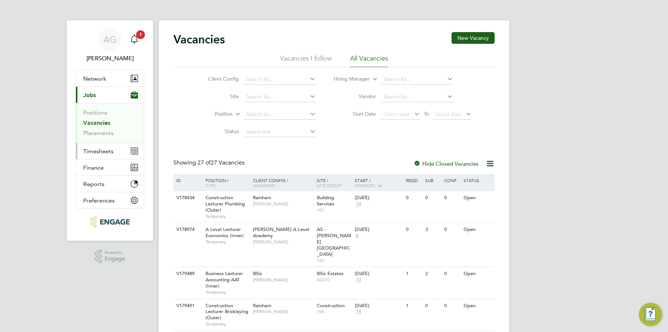
click at [107, 155] on button "Timesheets" at bounding box center [110, 151] width 68 height 16
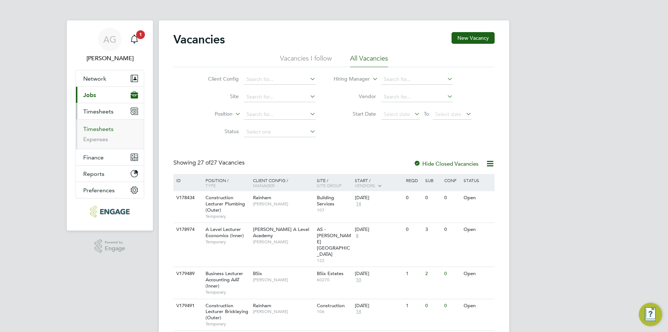
click at [107, 128] on link "Timesheets" at bounding box center [98, 128] width 30 height 7
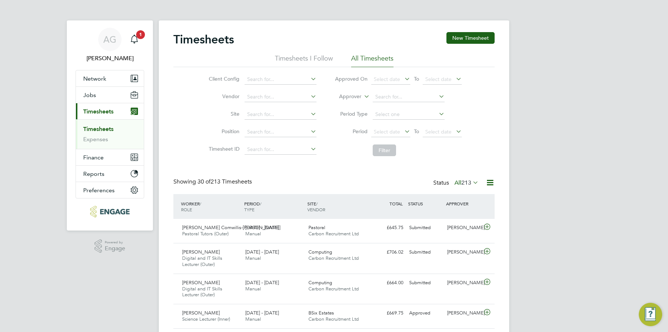
scroll to position [24, 63]
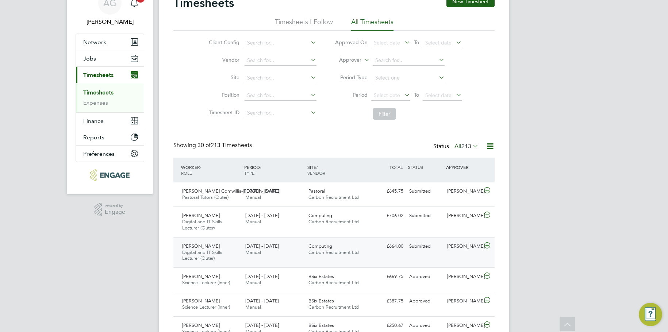
click at [459, 243] on div "[PERSON_NAME]" at bounding box center [463, 246] width 38 height 12
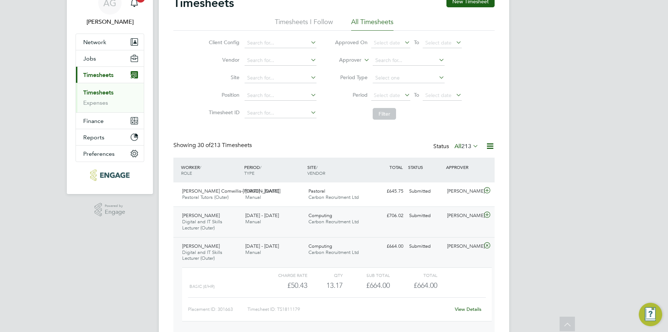
click at [462, 218] on div "[PERSON_NAME]" at bounding box center [463, 216] width 38 height 12
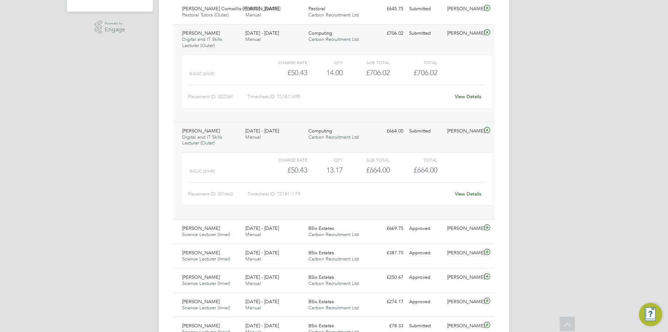
click at [462, 193] on link "View Details" at bounding box center [468, 194] width 27 height 6
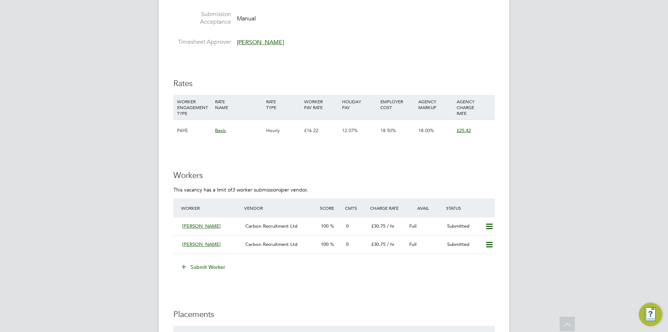
scroll to position [948, 0]
click at [190, 263] on button "Submit Worker" at bounding box center [203, 266] width 55 height 12
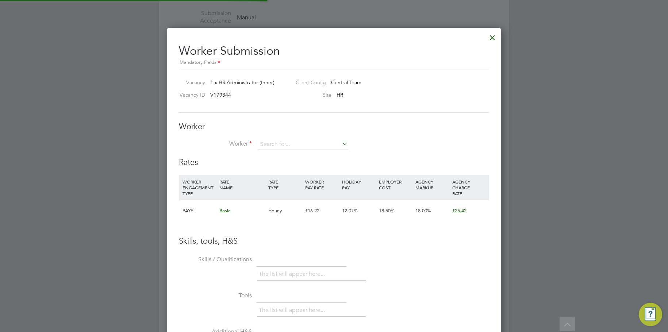
scroll to position [22, 50]
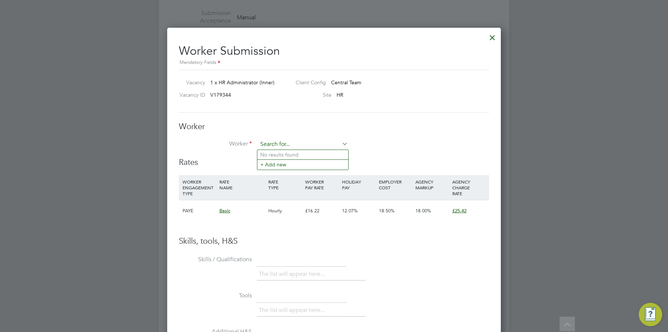
drag, startPoint x: 285, startPoint y: 147, endPoint x: 283, endPoint y: 143, distance: 5.1
paste input "Ahmedmustak7598@gmail.com"
type input "Ahmedmustak7598@gmail.com"
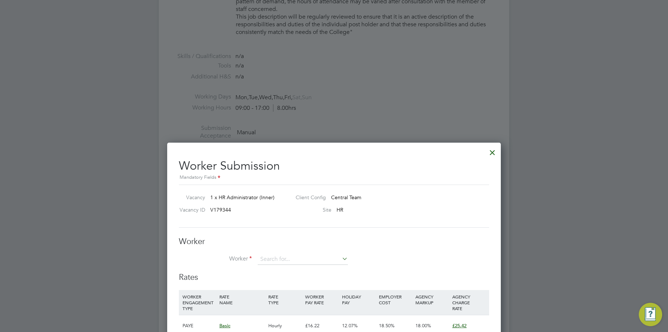
click at [282, 252] on div "Worker Worker Worker Engagement Type" at bounding box center [334, 254] width 310 height 36
click at [281, 253] on div "Worker Worker Worker Engagement Type" at bounding box center [334, 254] width 310 height 36
click at [281, 256] on input at bounding box center [303, 259] width 90 height 11
paste input "Ahmedmustak7598@gmail.com"
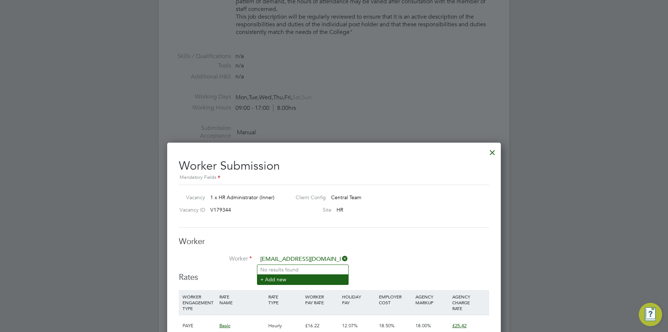
type input "Ahmedmustak7598@gmail.com"
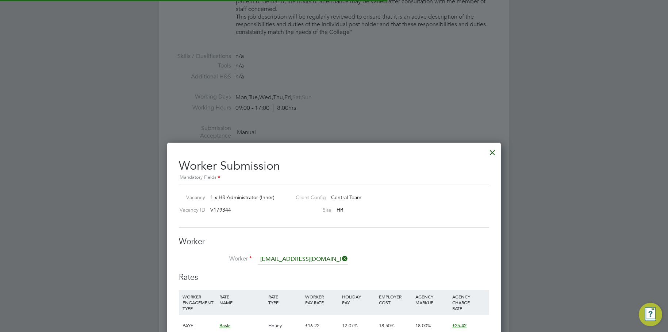
click at [276, 278] on li "+ Add new" at bounding box center [302, 279] width 91 height 10
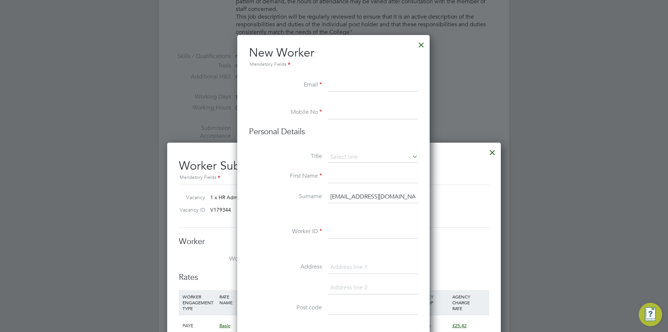
paste input "Ahmedmustak7598@gmail.com"
type input "Ahmedmustak7598@gmail.com"
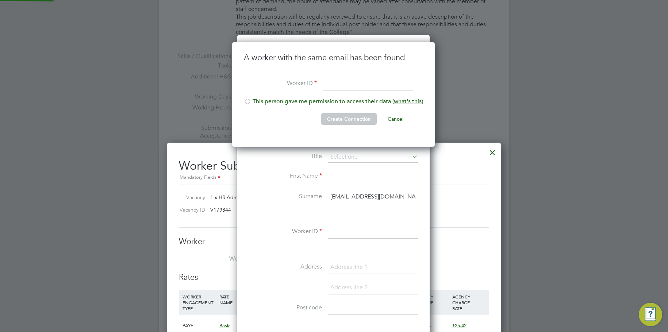
drag, startPoint x: 349, startPoint y: 198, endPoint x: 302, endPoint y: 197, distance: 47.1
click at [302, 197] on li "Surname Ahmedmustak7598@gmail.com" at bounding box center [333, 200] width 169 height 20
click at [337, 195] on input "Ahmedmustak7598@gmail.com" at bounding box center [373, 196] width 90 height 13
click at [342, 89] on input at bounding box center [367, 84] width 90 height 13
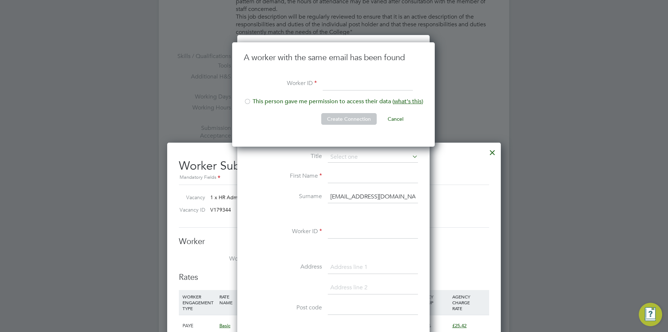
click at [343, 81] on input at bounding box center [367, 84] width 90 height 13
paste input "87579"
type input "87579"
click at [348, 112] on li "This person gave me permission to access their data ( what's this )" at bounding box center [333, 105] width 179 height 15
click at [345, 117] on button "Create Connection" at bounding box center [348, 119] width 55 height 12
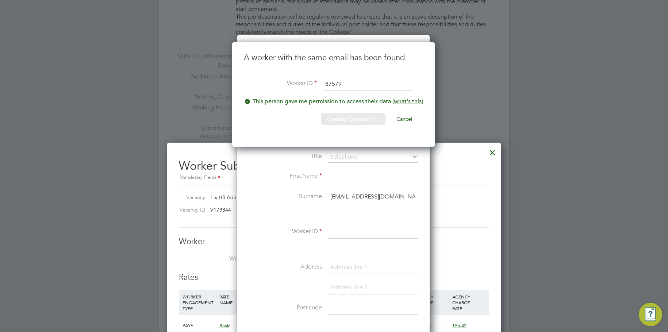
scroll to position [0, 0]
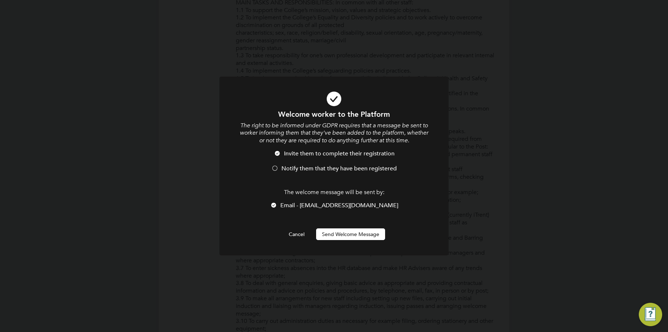
click at [333, 231] on button "Send Welcome Message" at bounding box center [350, 234] width 69 height 12
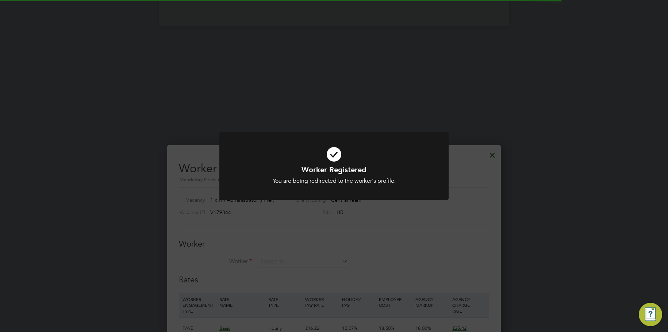
scroll to position [834, 0]
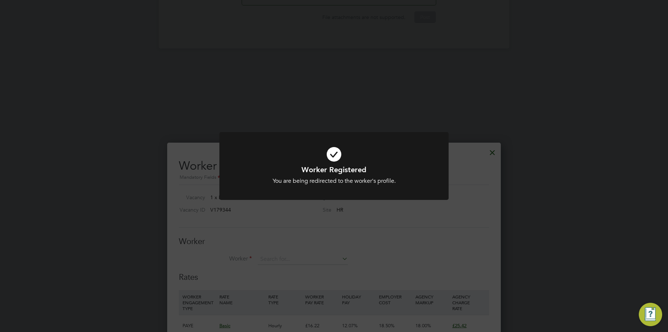
click at [314, 233] on div "Worker Registered You are being redirected to the worker's profile. Cancel Okay" at bounding box center [334, 166] width 668 height 332
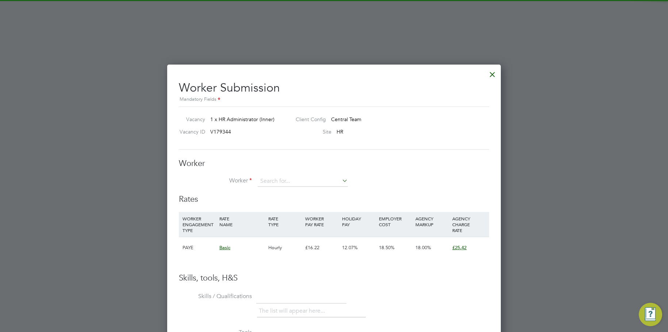
scroll to position [1016, 0]
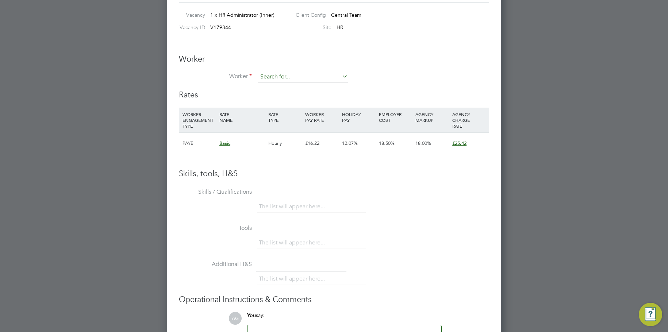
click at [273, 73] on input at bounding box center [303, 77] width 90 height 11
paste input "87579"
click at [296, 89] on li "Mustak Ahmed ( 87579 )" at bounding box center [302, 87] width 91 height 10
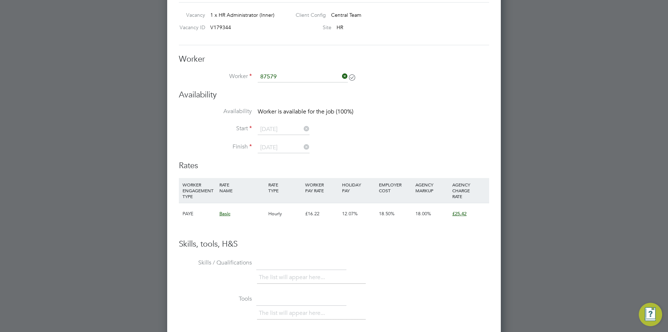
type input "Mustak Ahmed (87579)"
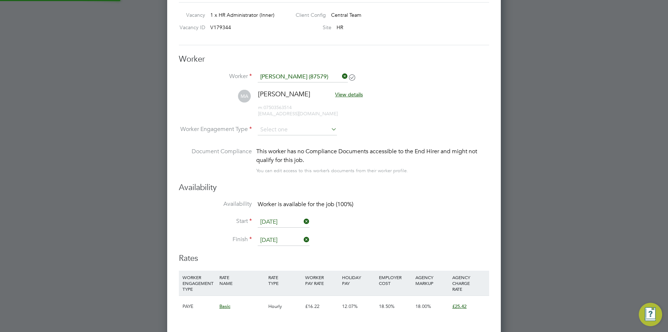
scroll to position [606, 334]
click at [279, 132] on input at bounding box center [297, 130] width 79 height 11
click at [285, 140] on li "Contract" at bounding box center [297, 139] width 80 height 9
type input "Contract"
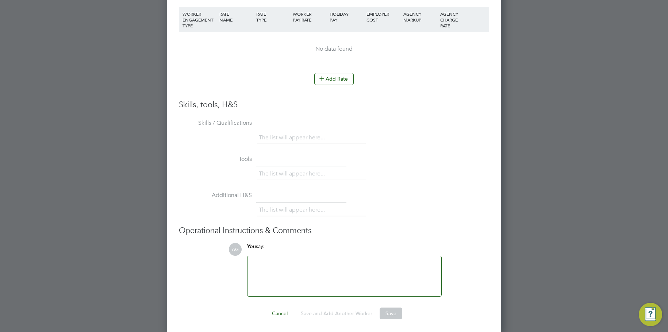
scroll to position [1282, 0]
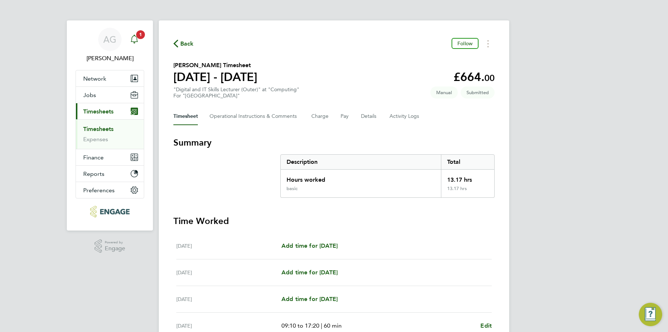
click at [134, 39] on icon "Main navigation" at bounding box center [134, 39] width 9 height 9
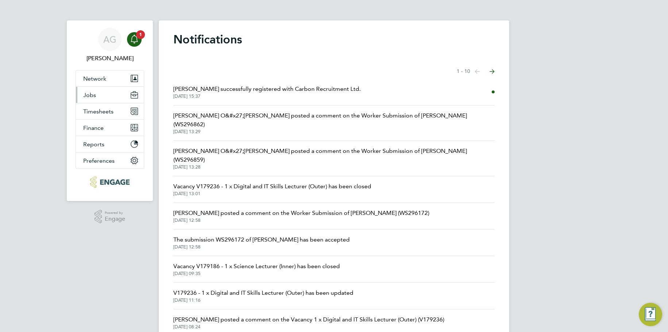
click at [92, 95] on span "Jobs" at bounding box center [89, 95] width 13 height 7
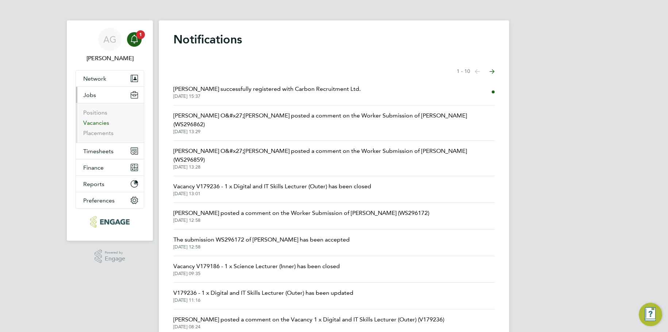
click at [100, 124] on link "Vacancies" at bounding box center [96, 122] width 26 height 7
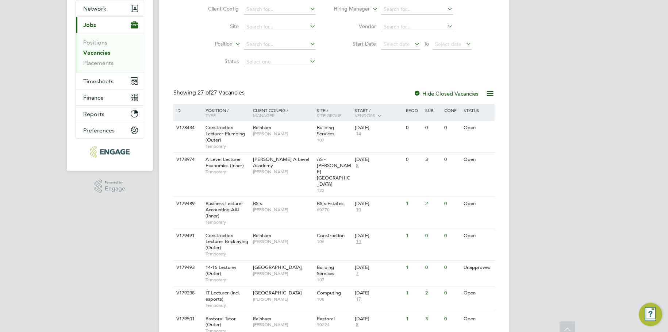
scroll to position [73, 0]
